Goal: Check status: Check status

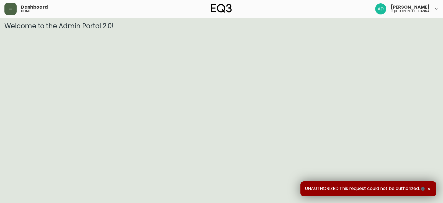
click at [13, 15] on button "button" at bounding box center [10, 9] width 12 height 12
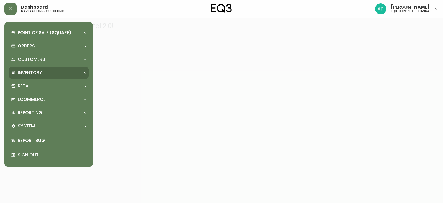
click at [33, 72] on p "Inventory" at bounding box center [30, 73] width 24 height 6
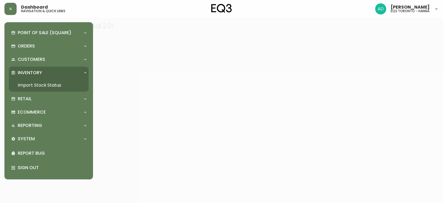
drag, startPoint x: 40, startPoint y: 84, endPoint x: 41, endPoint y: 76, distance: 7.3
click at [40, 84] on link "Import Stock Status" at bounding box center [49, 85] width 80 height 13
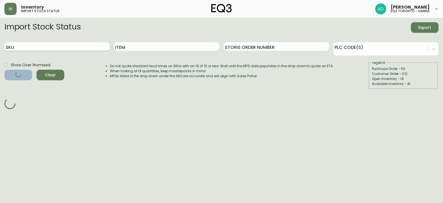
click at [44, 47] on input "SKU" at bounding box center [56, 46] width 105 height 9
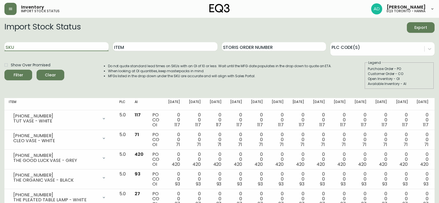
paste input "[PHONE_NUMBER]"
type input "[PHONE_NUMBER]"
click at [4, 70] on button "Filter" at bounding box center [18, 75] width 28 height 11
